Goal: Download file/media

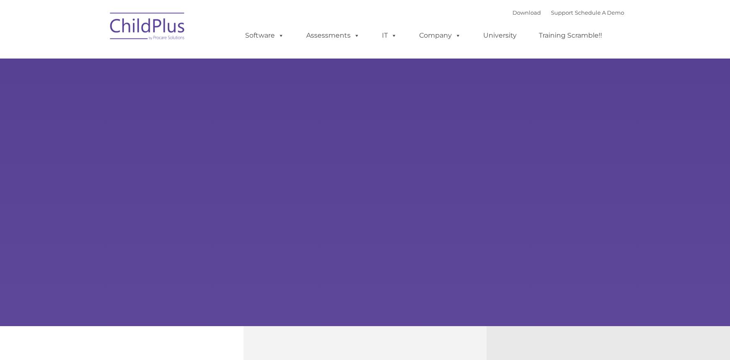
select select "MEDIUM"
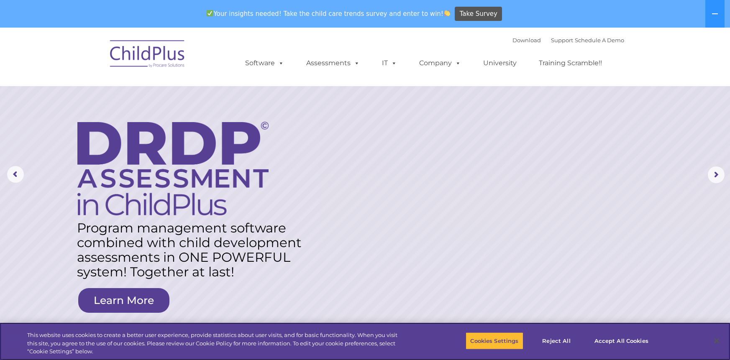
scroll to position [13, 0]
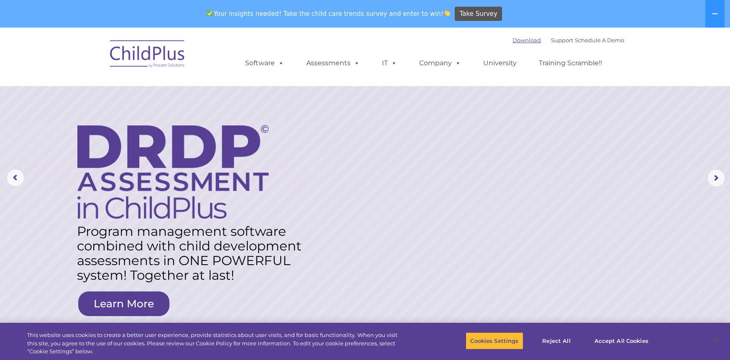
click at [517, 41] on link "Download" at bounding box center [527, 40] width 28 height 7
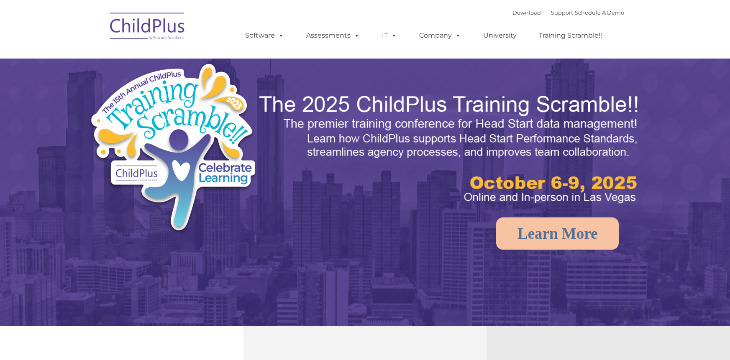
select select "MEDIUM"
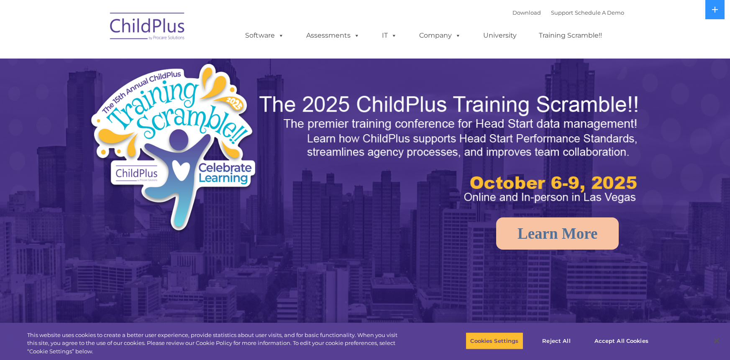
select select "MEDIUM"
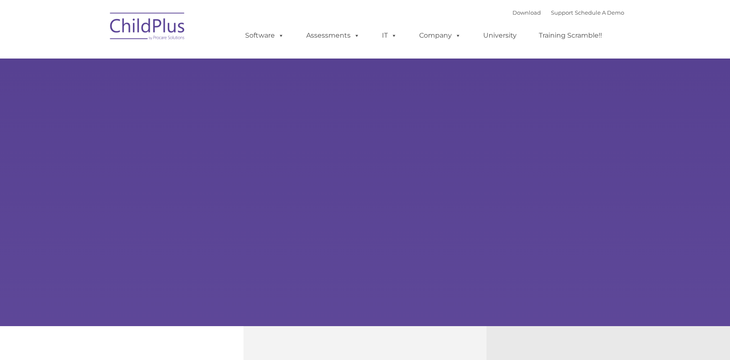
select select "MEDIUM"
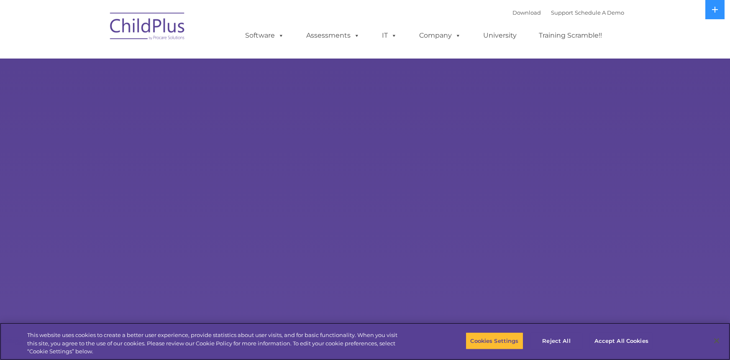
select select "MEDIUM"
